Goal: Communication & Community: Answer question/provide support

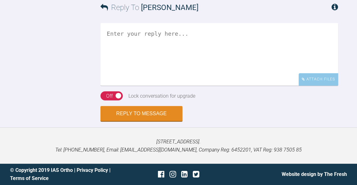
scroll to position [3071, 0]
click at [223, 86] on textarea at bounding box center [218, 54] width 237 height 63
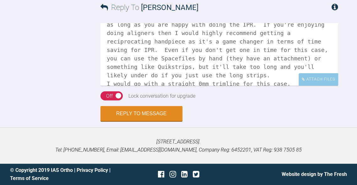
scroll to position [3076, 0]
click at [181, 86] on textarea "Hi [PERSON_NAME], it's fine for you to go ahead with this set up as long as you…" at bounding box center [218, 54] width 237 height 63
click at [286, 86] on textarea "Hi [PERSON_NAME], it's fine for you to go ahead with this set up as long as you…" at bounding box center [218, 54] width 237 height 63
click at [277, 86] on textarea "Hi [PERSON_NAME], it's fine for you to go ahead with this set up as long as you…" at bounding box center [218, 54] width 237 height 63
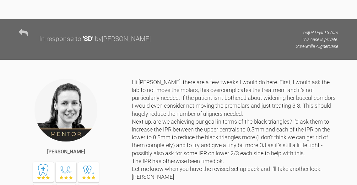
scroll to position [1321, 0]
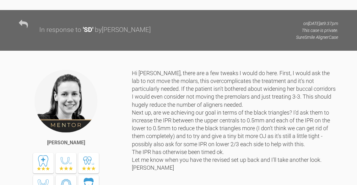
drag, startPoint x: 172, startPoint y: 131, endPoint x: 103, endPoint y: 130, distance: 69.0
copy div "[PERSON_NAME][EMAIL_ADDRESS][DOMAIN_NAME]"
drag, startPoint x: 243, startPoint y: 130, endPoint x: 210, endPoint y: 131, distance: 33.3
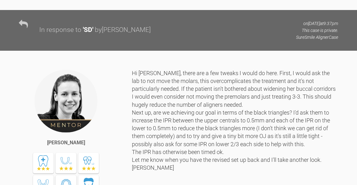
copy div "Ar16ch05ie11"
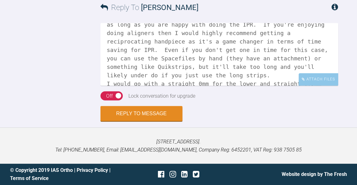
scroll to position [3121, 0]
click at [250, 66] on textarea "Hi [PERSON_NAME], it's fine for you to go ahead with this set up as long as you…" at bounding box center [218, 54] width 237 height 63
type textarea "Hi [PERSON_NAME], it's fine for you to go ahead with this set up as long as you…"
click at [157, 115] on button "Reply to Message" at bounding box center [141, 114] width 82 height 15
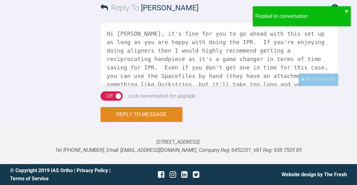
scroll to position [3230, 0]
